Goal: Task Accomplishment & Management: Use online tool/utility

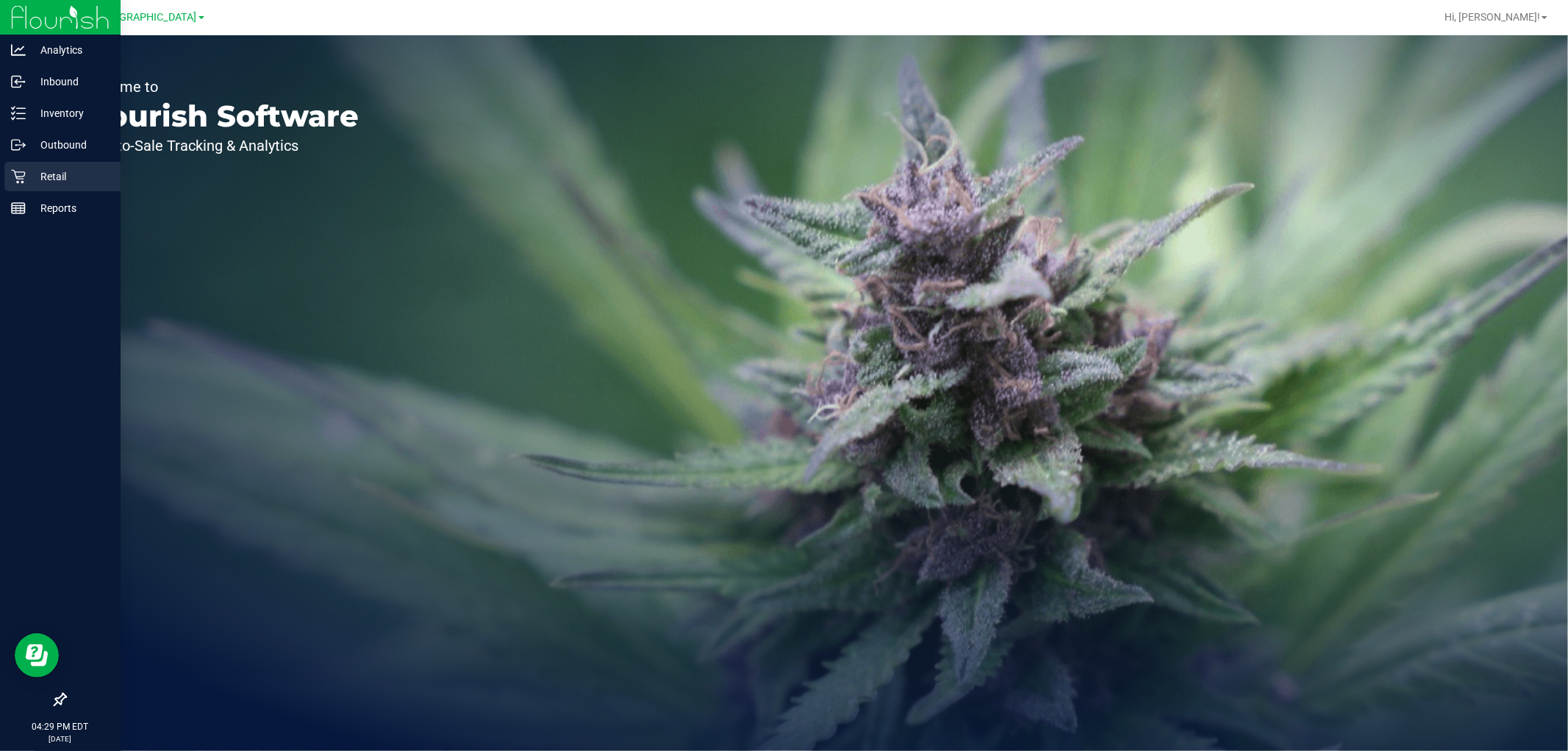
click at [62, 178] on p "Retail" at bounding box center [69, 176] width 88 height 17
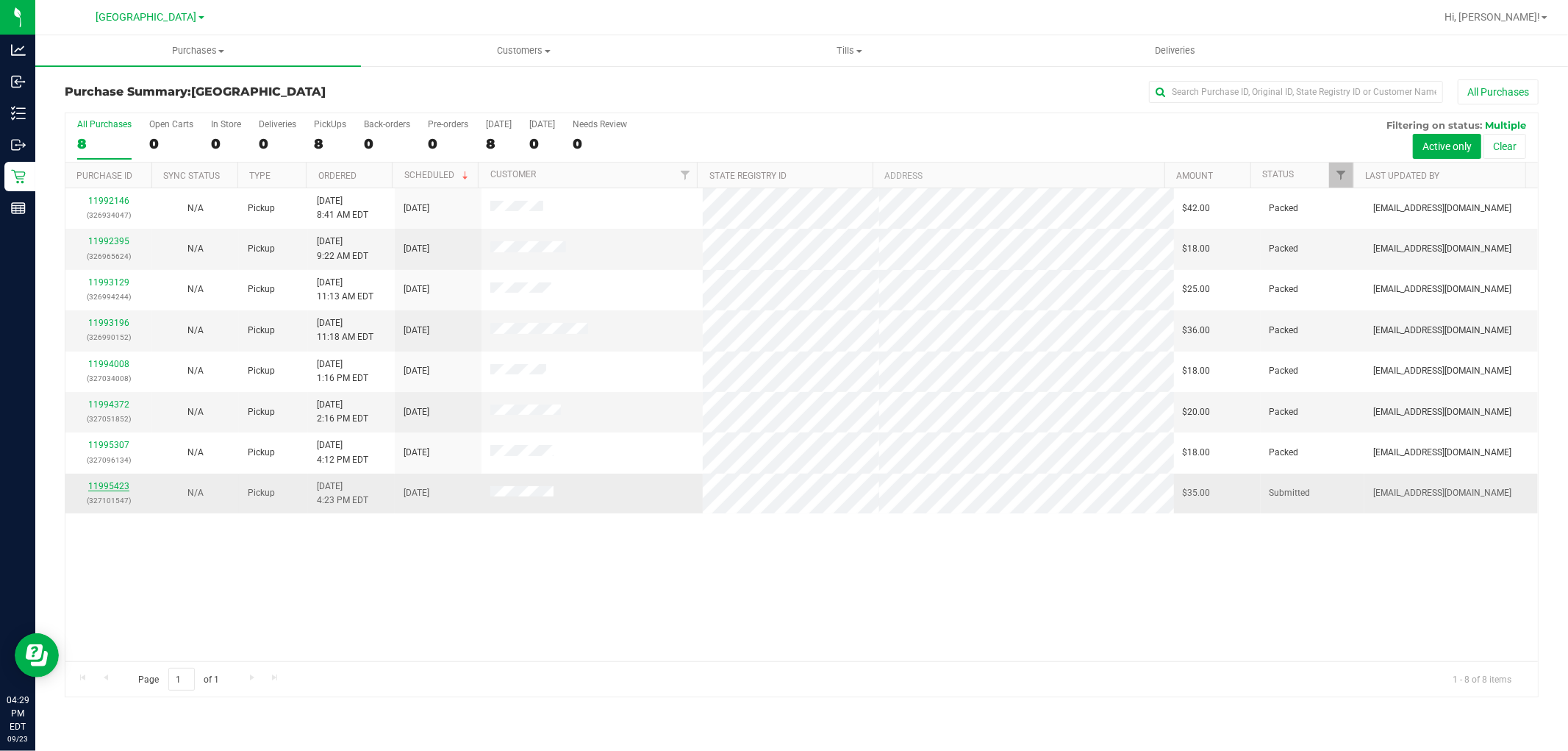
click at [97, 487] on link "11995423" at bounding box center [108, 487] width 41 height 11
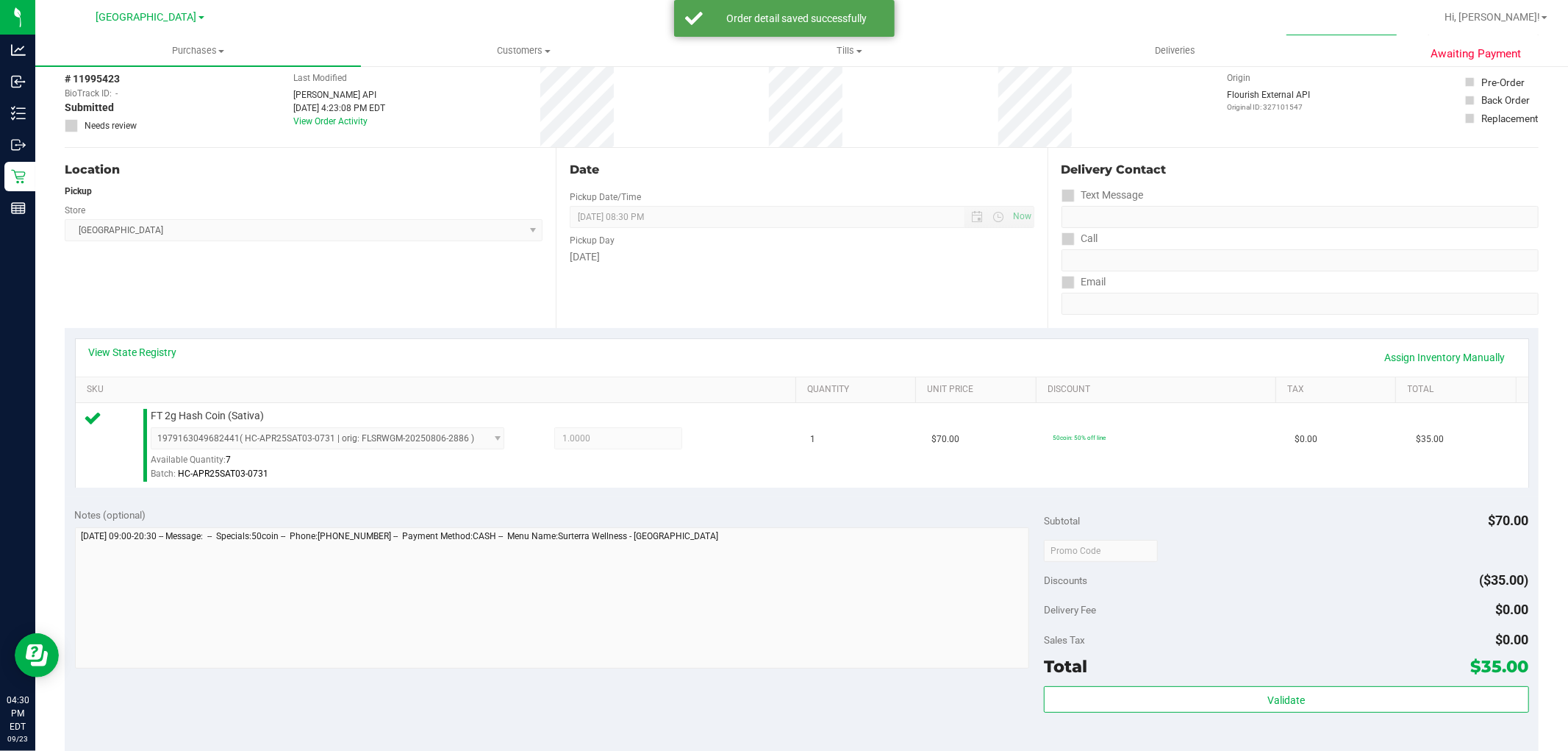
scroll to position [163, 0]
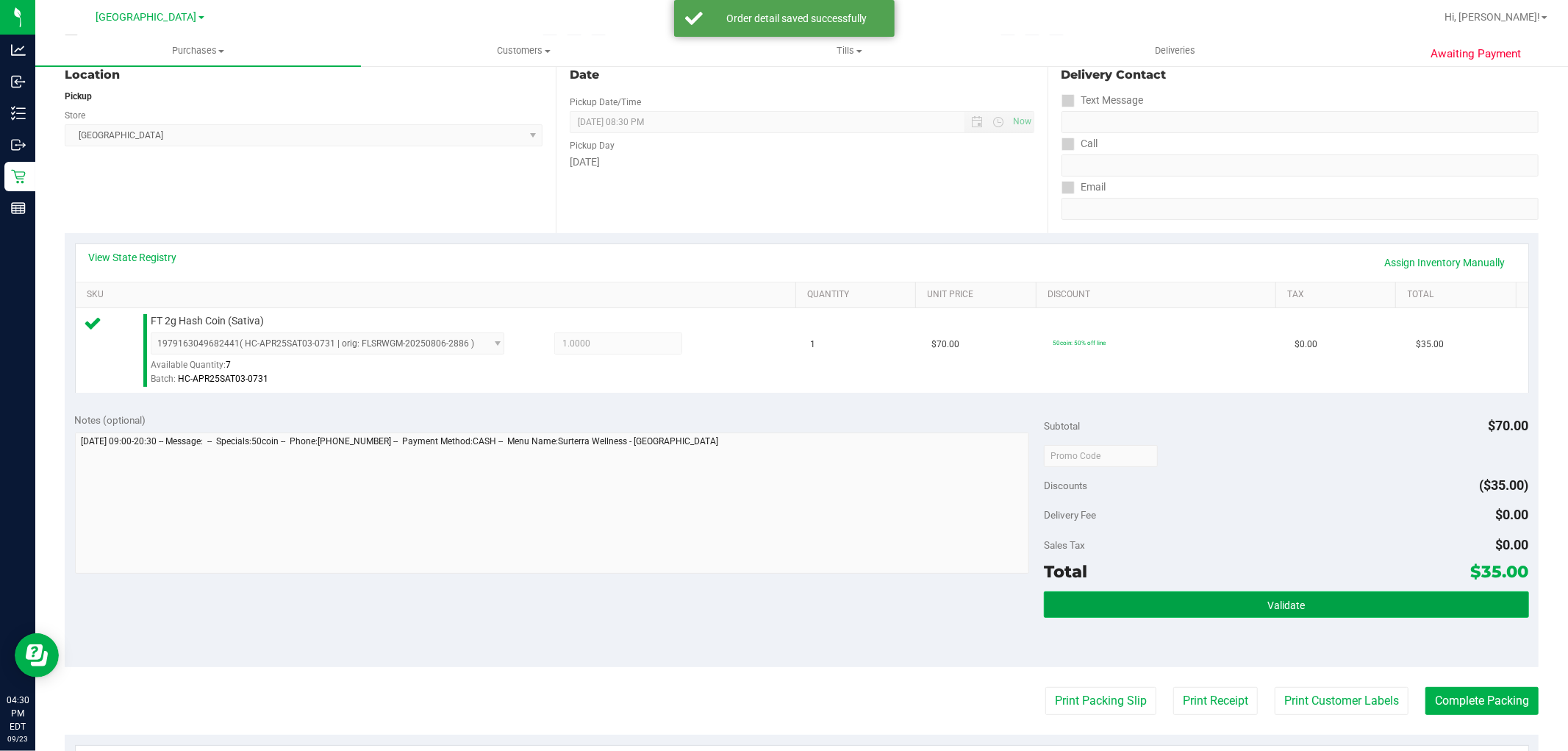
click at [1346, 609] on button "Validate" at bounding box center [1286, 604] width 485 height 26
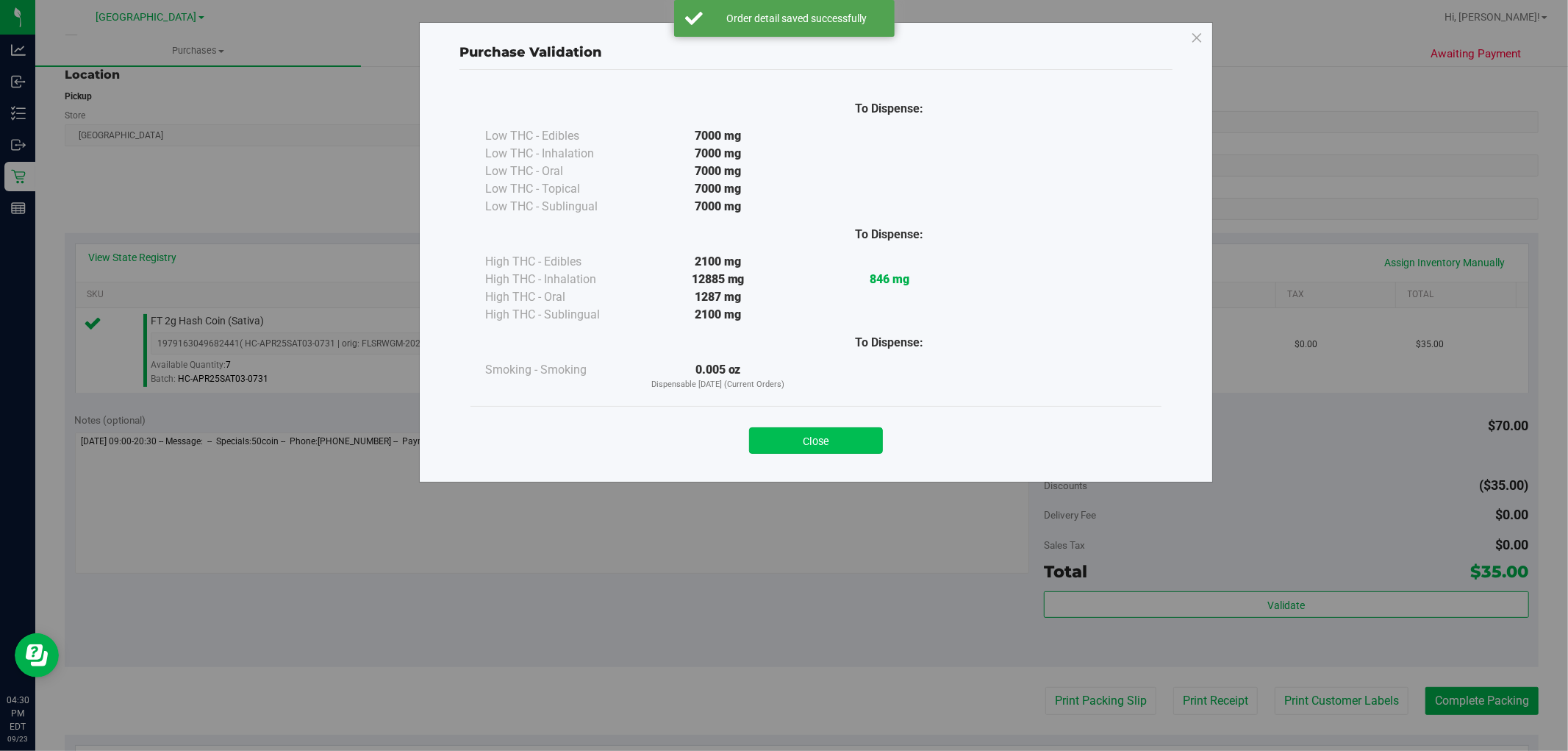
click at [821, 450] on button "Close" at bounding box center [816, 440] width 134 height 26
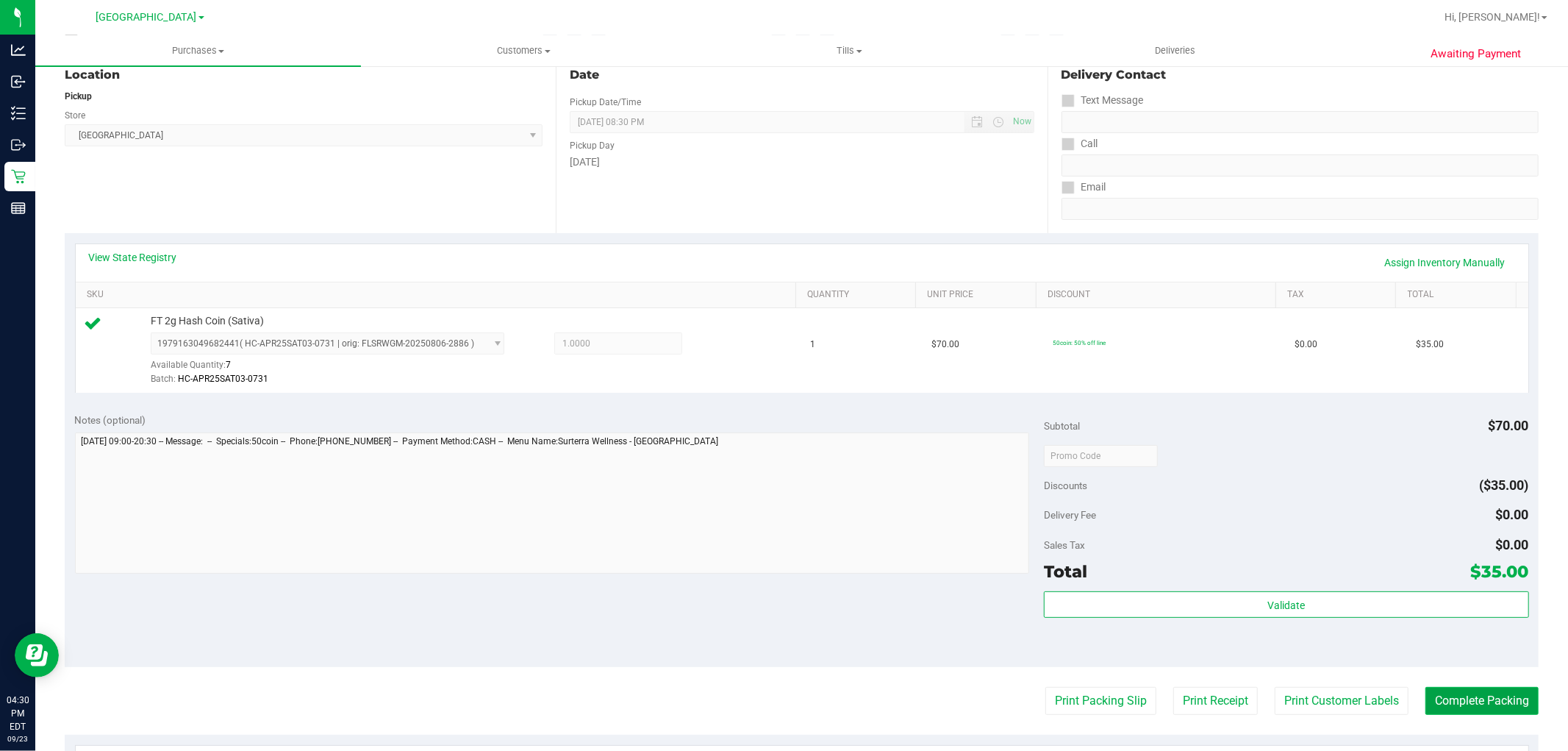
click at [1478, 704] on button "Complete Packing" at bounding box center [1482, 701] width 113 height 28
